Goal: Task Accomplishment & Management: Manage account settings

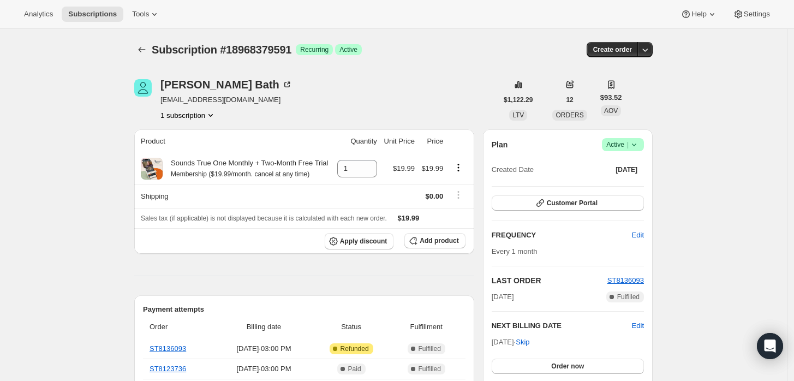
click at [641, 149] on span "Success Active |" at bounding box center [623, 144] width 42 height 13
click at [636, 190] on button "Cancel subscription" at bounding box center [626, 184] width 68 height 17
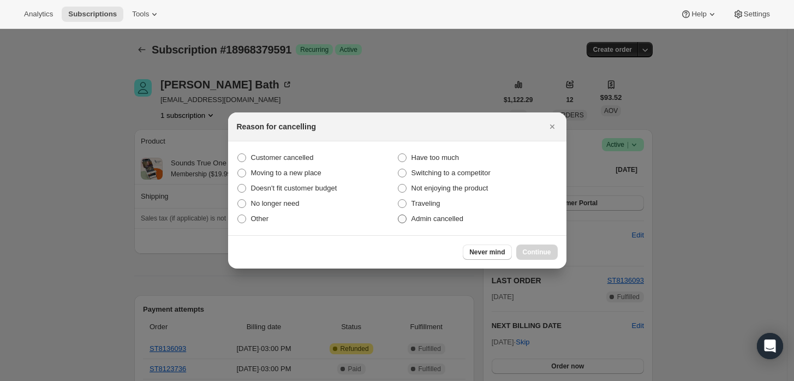
click at [401, 216] on span ":rbj:" at bounding box center [402, 218] width 9 height 9
click at [398, 215] on input "Admin cancelled" at bounding box center [398, 214] width 1 height 1
radio input "true"
click at [542, 244] on button "Continue" at bounding box center [536, 251] width 41 height 15
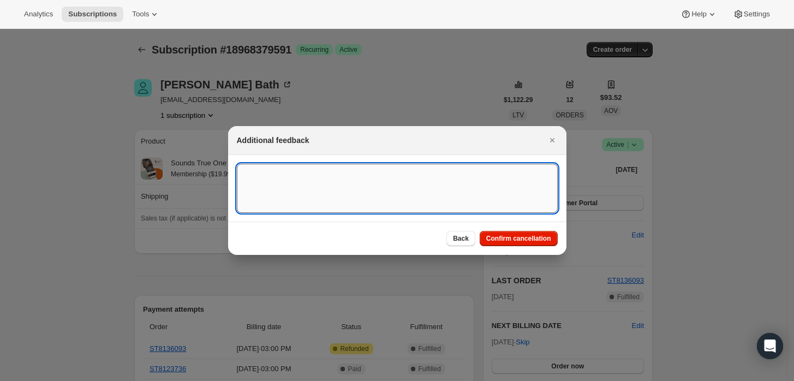
click at [484, 178] on textarea ":rbj:" at bounding box center [397, 188] width 321 height 49
type textarea "Customer requested cancellation and refund."
click at [523, 242] on span "Confirm cancellation" at bounding box center [518, 238] width 65 height 9
